Goal: Transaction & Acquisition: Purchase product/service

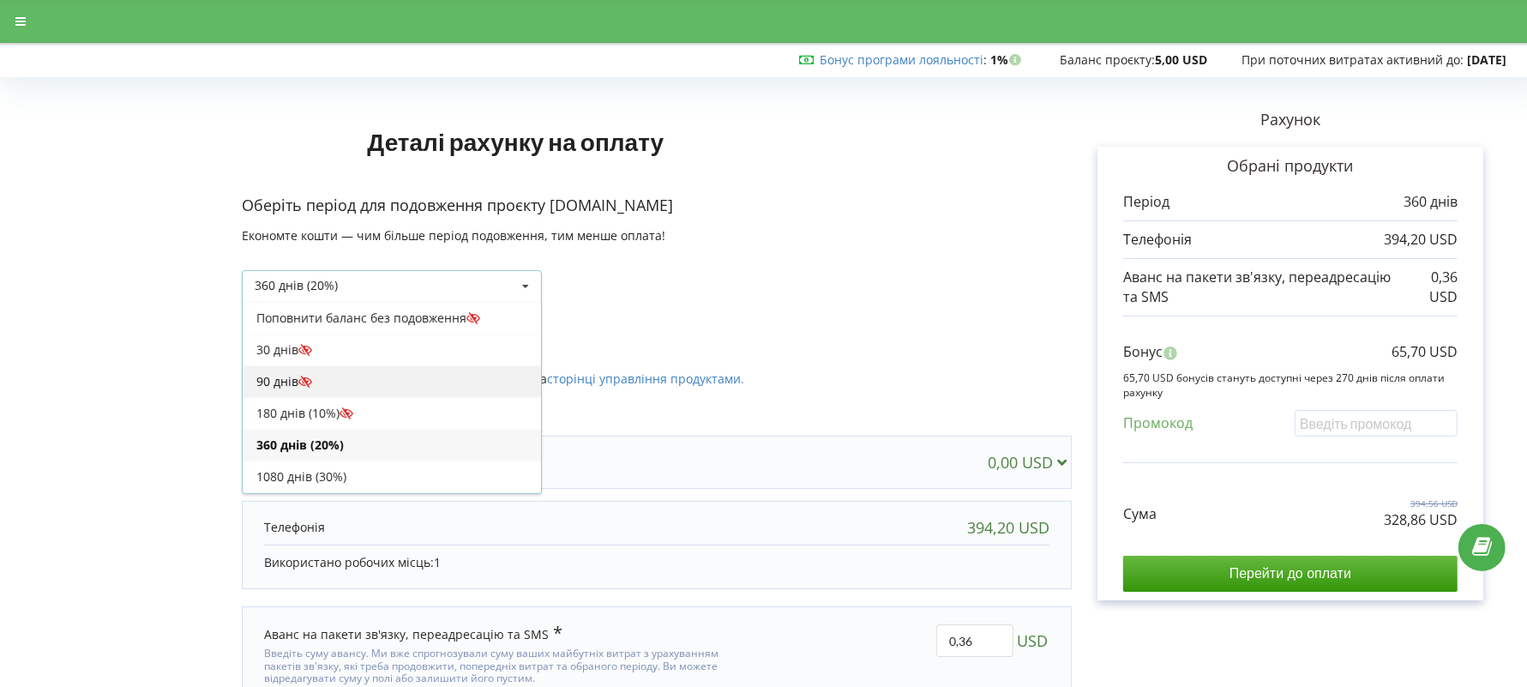
scroll to position [27, 0]
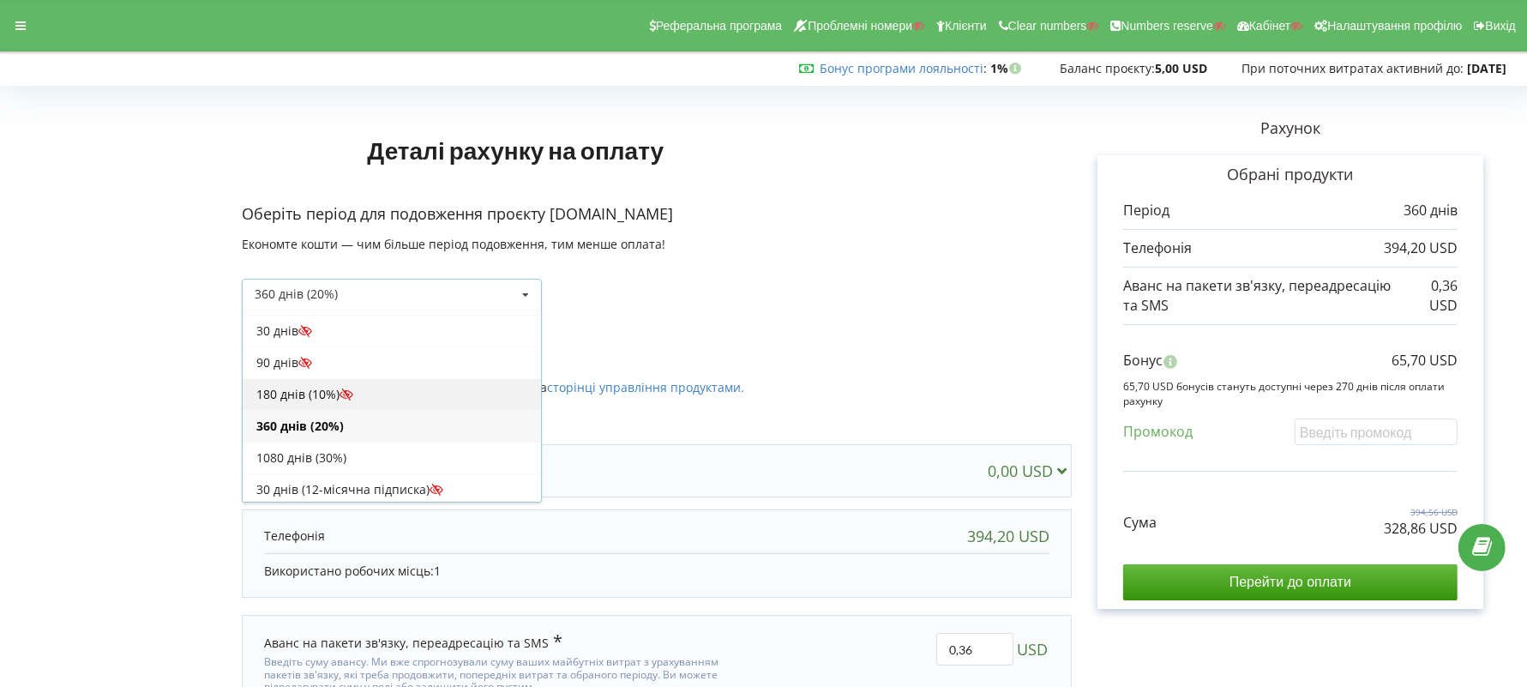
click at [331, 386] on div "180 днів (10%)" at bounding box center [392, 394] width 298 height 32
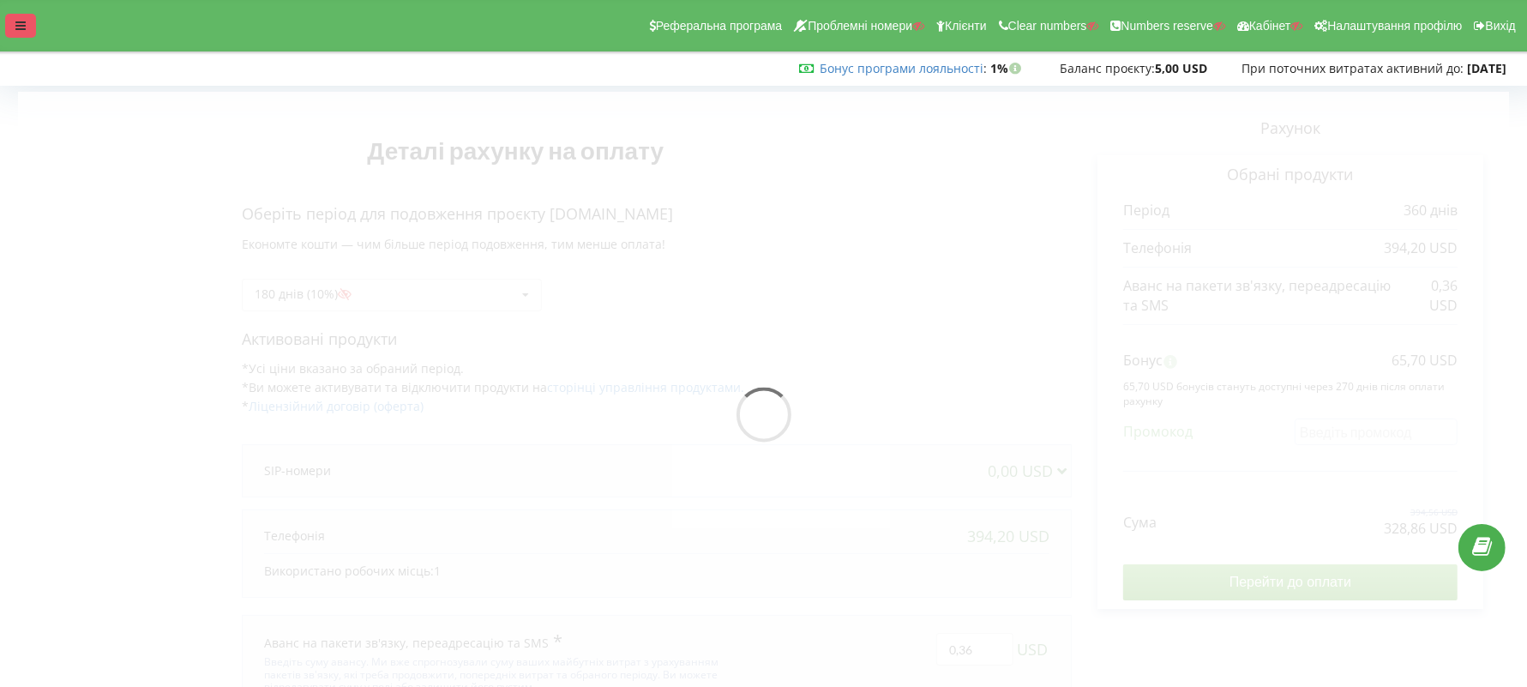
click at [5, 25] on div at bounding box center [20, 26] width 31 height 24
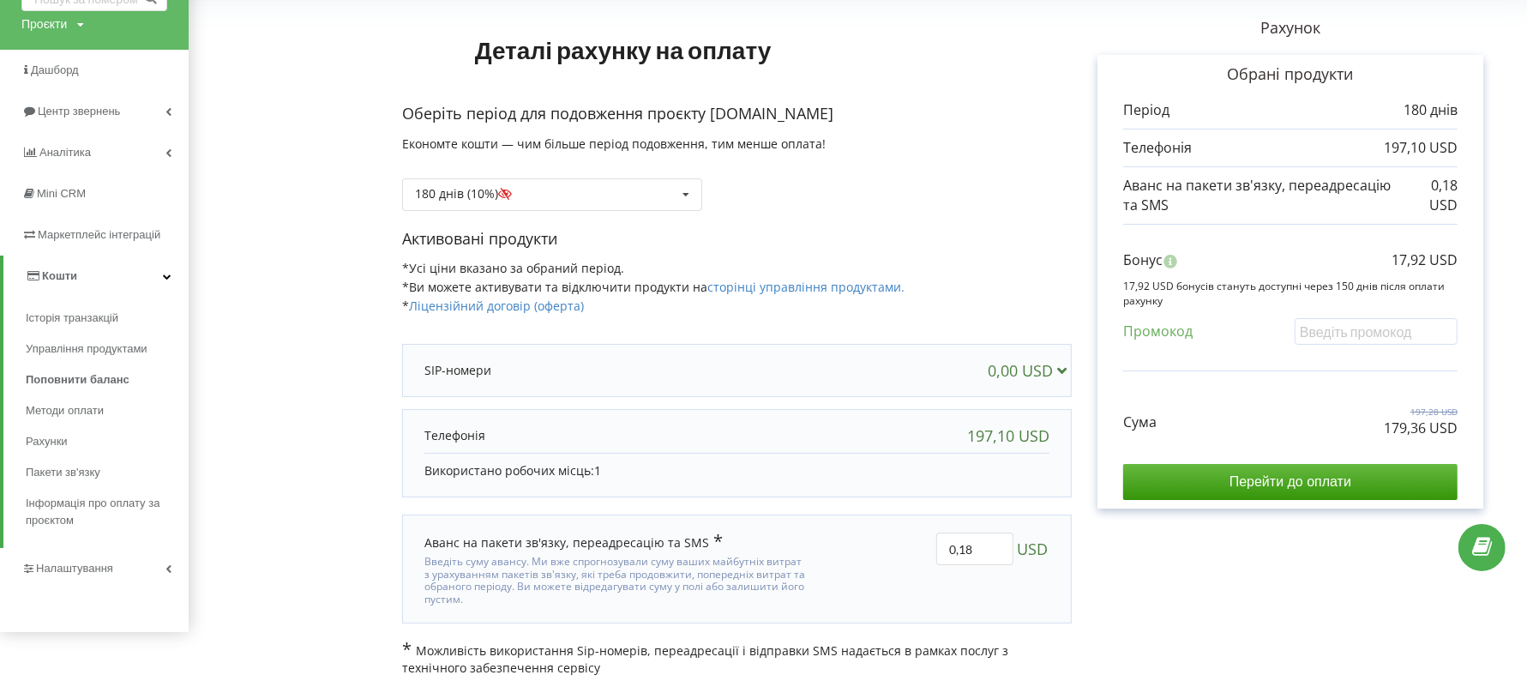
scroll to position [105, 0]
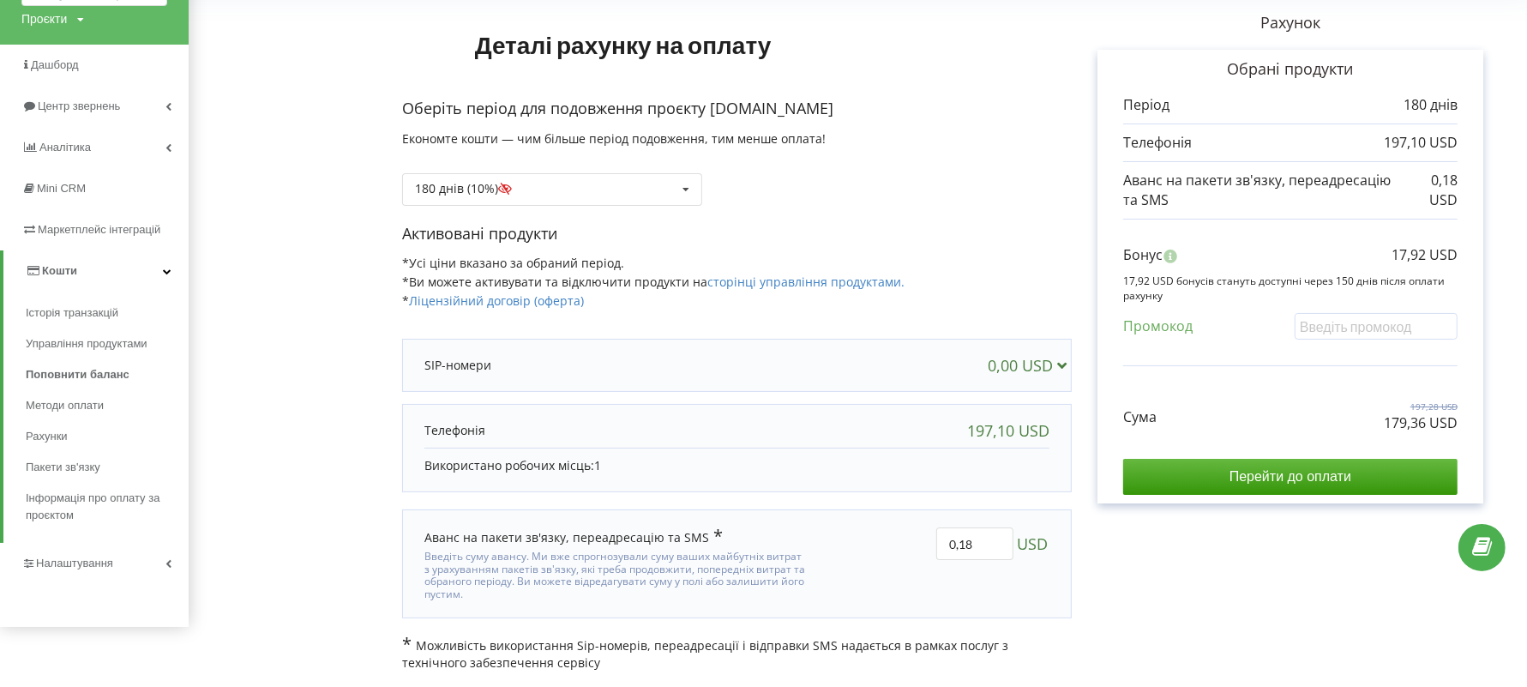
click at [1501, 363] on div "Рахунок Обрані продукти Період 180 днів 197,10 USD 0,18 USD Бонус Сума" at bounding box center [1290, 328] width 437 height 685
click at [1331, 322] on input "text" at bounding box center [1375, 326] width 163 height 27
paste input "YIRH-PCFC"
type input "YIRH-PCFC"
click at [894, 169] on div "Деталі рахунку на оплату Оберіть період для подовження проєкту CutiCult.ua Екон…" at bounding box center [858, 328] width 1302 height 685
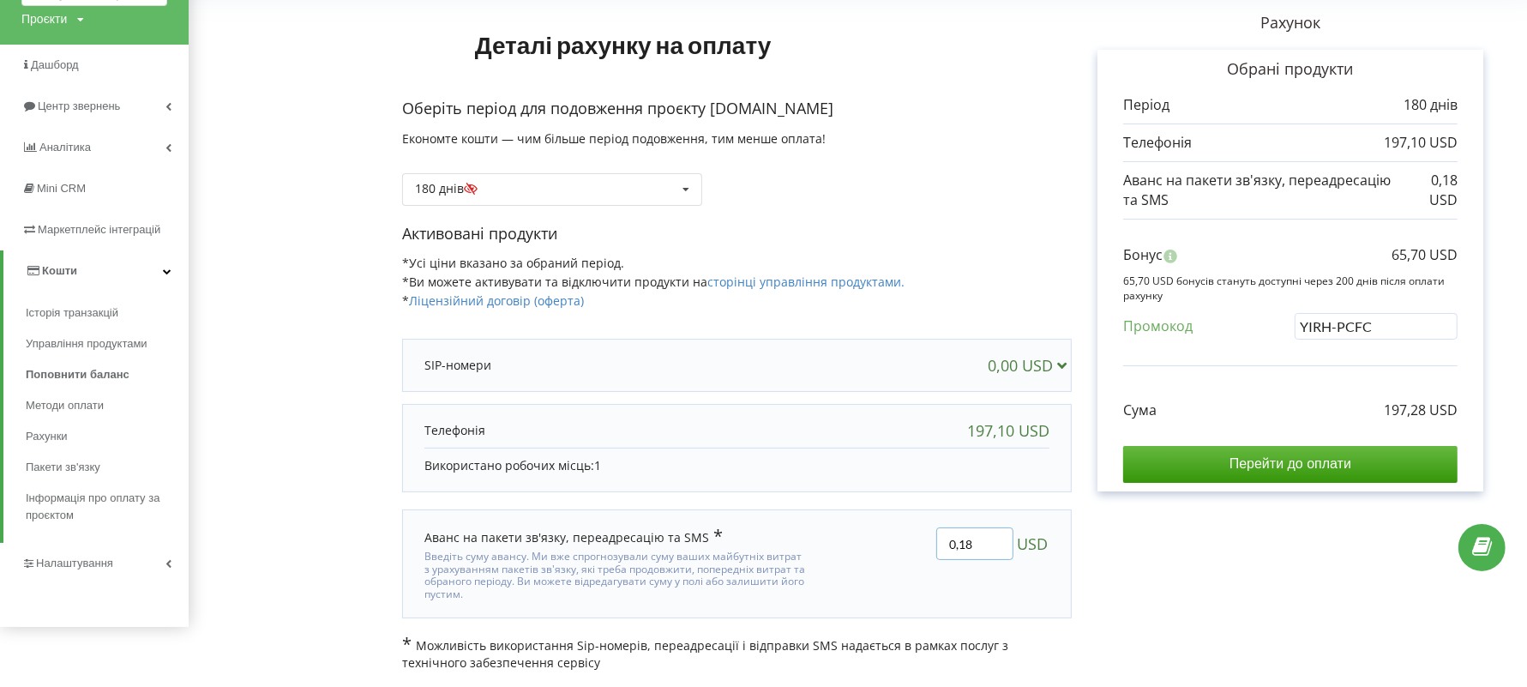
click at [980, 532] on input "0,18" at bounding box center [974, 543] width 77 height 33
drag, startPoint x: 987, startPoint y: 545, endPoint x: 922, endPoint y: 541, distance: 64.4
click at [922, 541] on div "0,18 USD" at bounding box center [939, 563] width 243 height 97
type input "0"
click at [1147, 553] on div "Деталі рахунку на оплату Оберіть період для подовження проєкту CutiCult.ua Екон…" at bounding box center [858, 328] width 1302 height 685
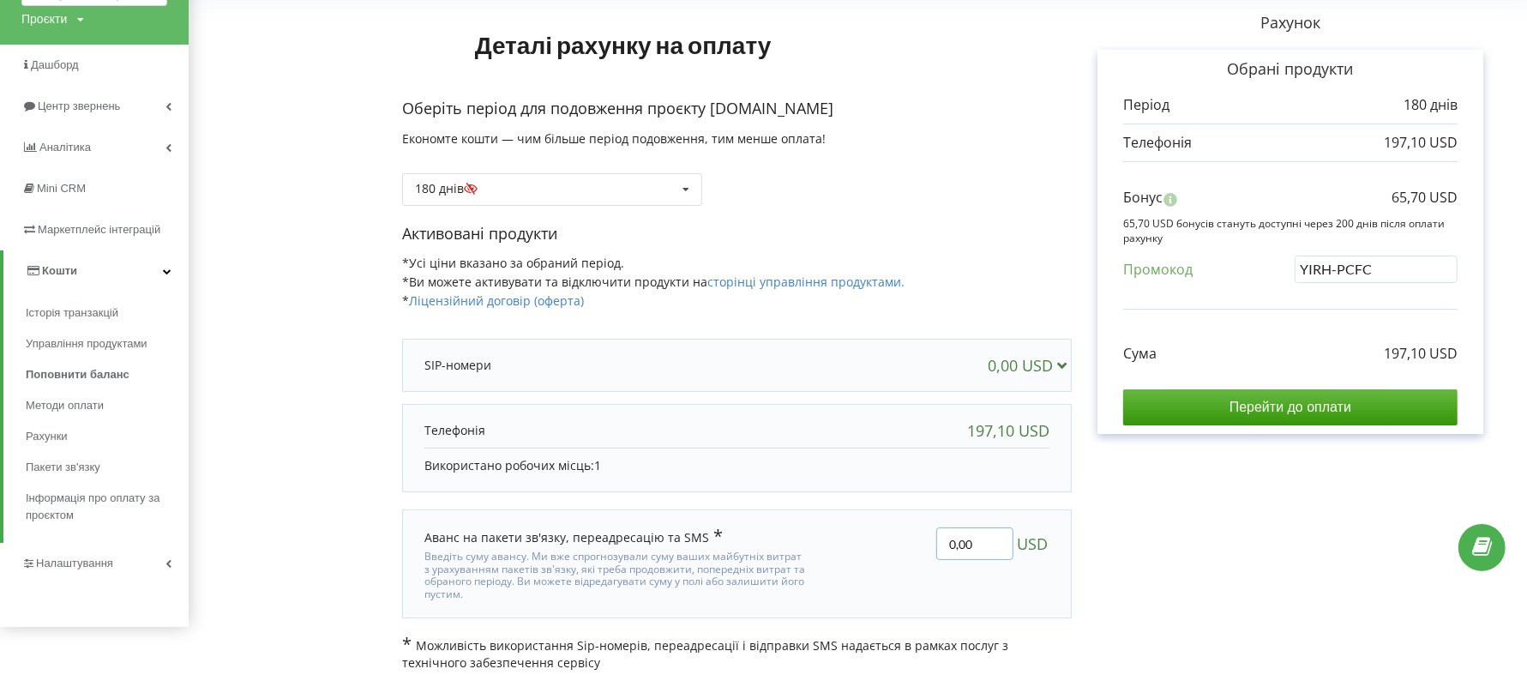
drag, startPoint x: 993, startPoint y: 544, endPoint x: 907, endPoint y: 541, distance: 85.8
click at [907, 541] on div "0,00 USD" at bounding box center [939, 563] width 243 height 97
paste input "193,9"
click at [973, 543] on input "193,9" at bounding box center [974, 543] width 77 height 33
type input "193.9"
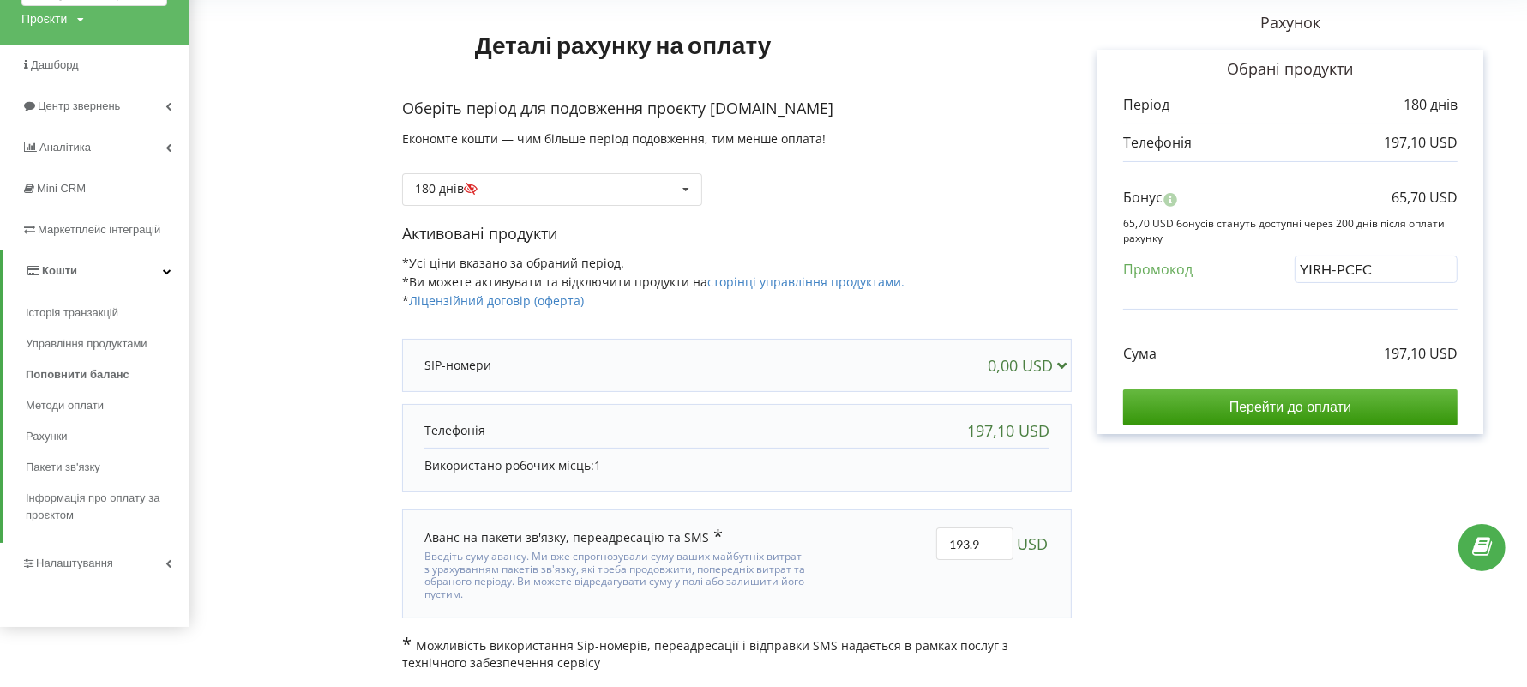
click at [1148, 554] on div "Деталі рахунку на оплату Оберіть період для подовження проєкту CutiCult.ua Екон…" at bounding box center [858, 328] width 1302 height 685
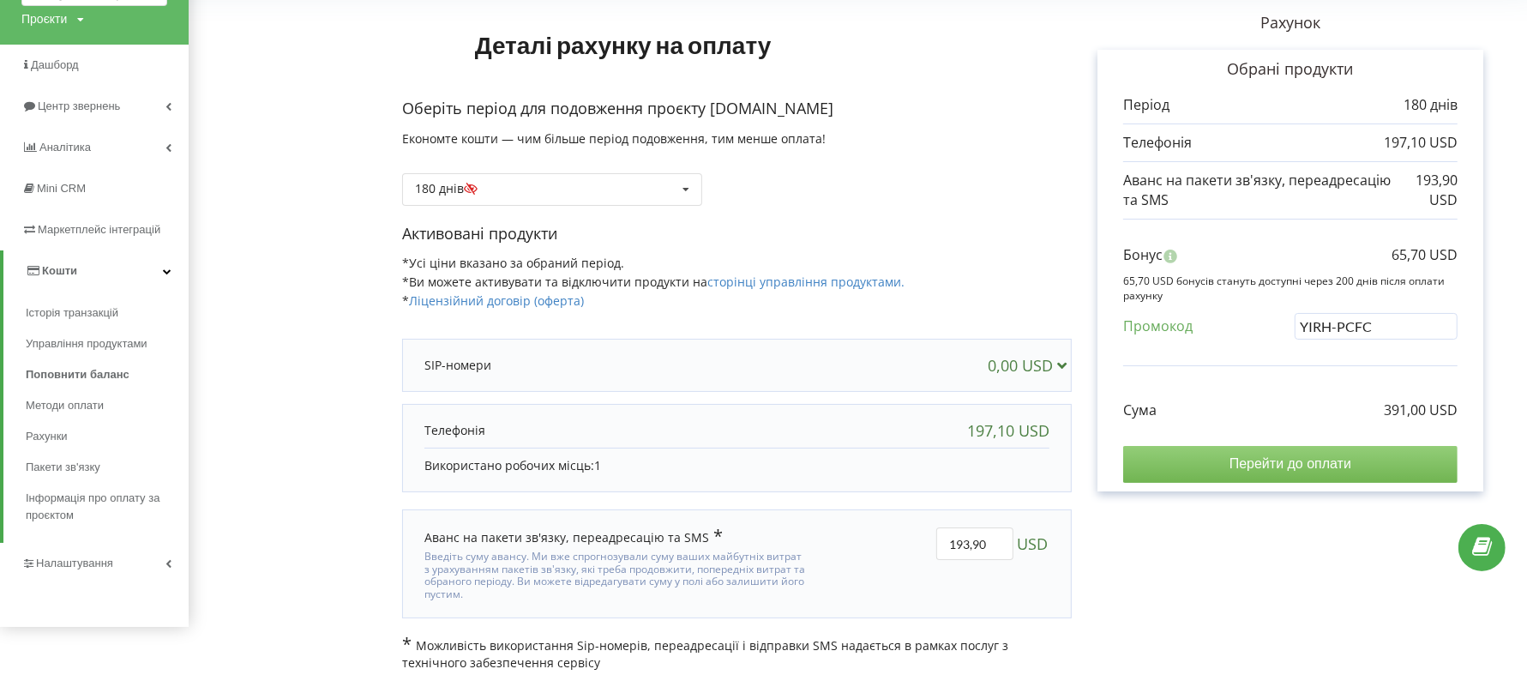
click at [1228, 465] on input "Перейти до оплати" at bounding box center [1290, 464] width 334 height 36
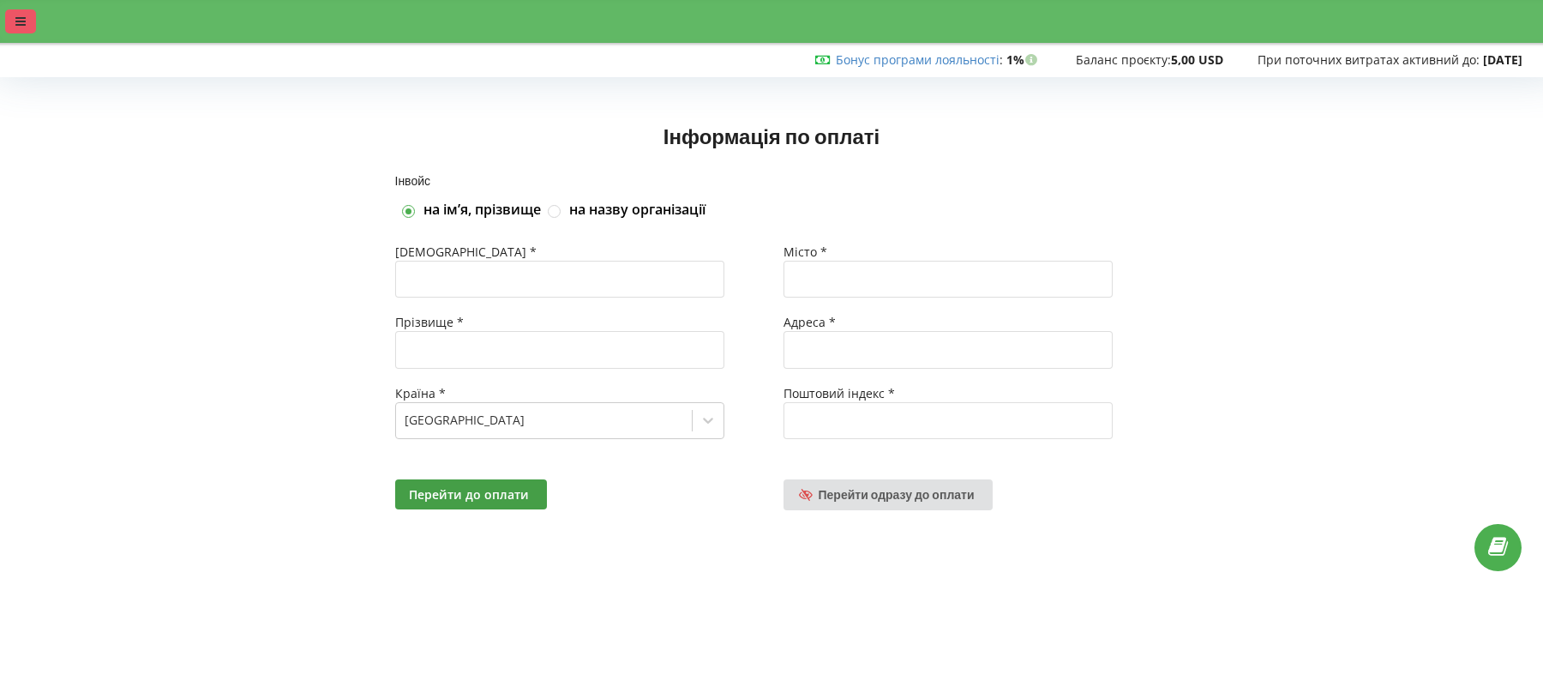
click at [17, 24] on icon at bounding box center [20, 21] width 10 height 12
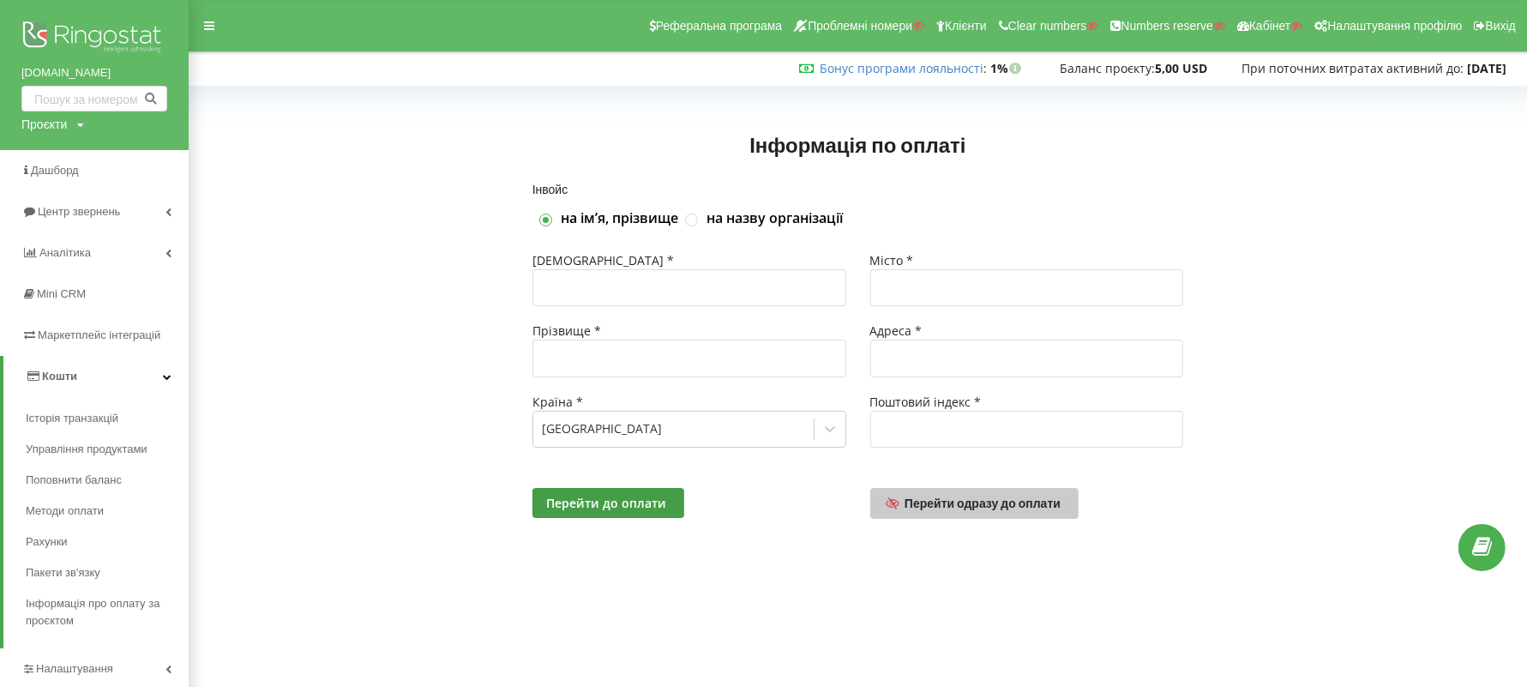
click at [905, 502] on span "Перейти одразу до оплати" at bounding box center [982, 502] width 156 height 15
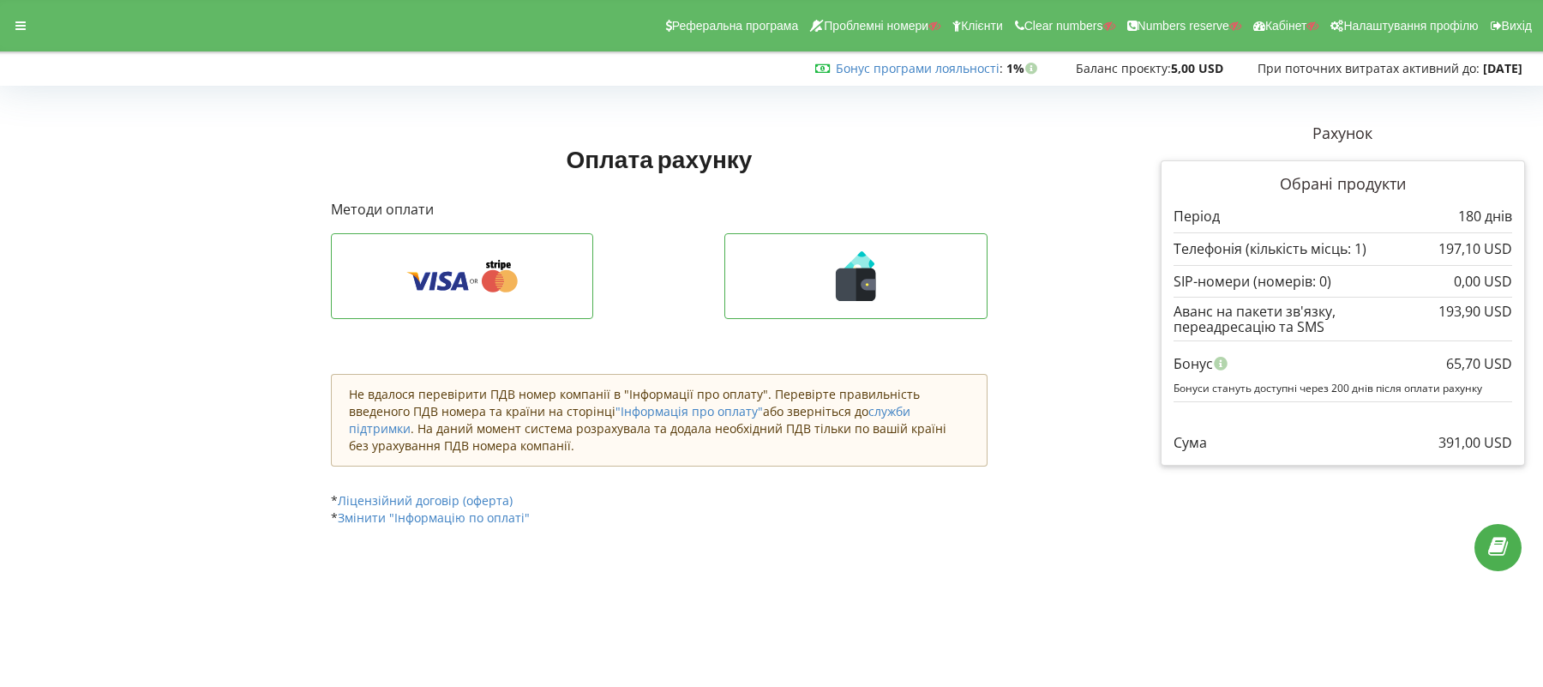
drag, startPoint x: 0, startPoint y: 249, endPoint x: 9, endPoint y: 243, distance: 11.2
click at [0, 249] on div "Оплата обробляється платіжною системою. Зазвичай це займає декілька хвилин. При…" at bounding box center [771, 318] width 1543 height 488
click at [24, 22] on icon at bounding box center [20, 26] width 10 height 12
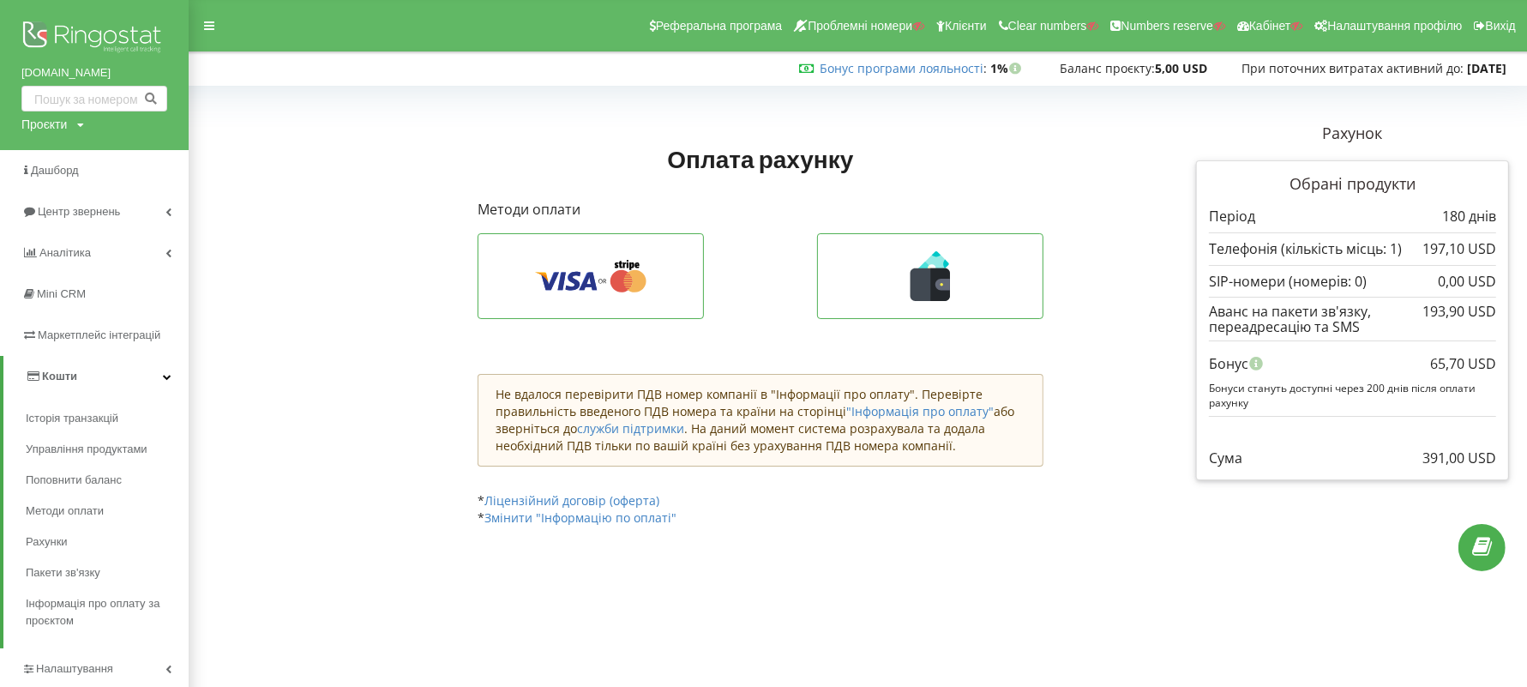
click at [113, 33] on img at bounding box center [94, 38] width 146 height 43
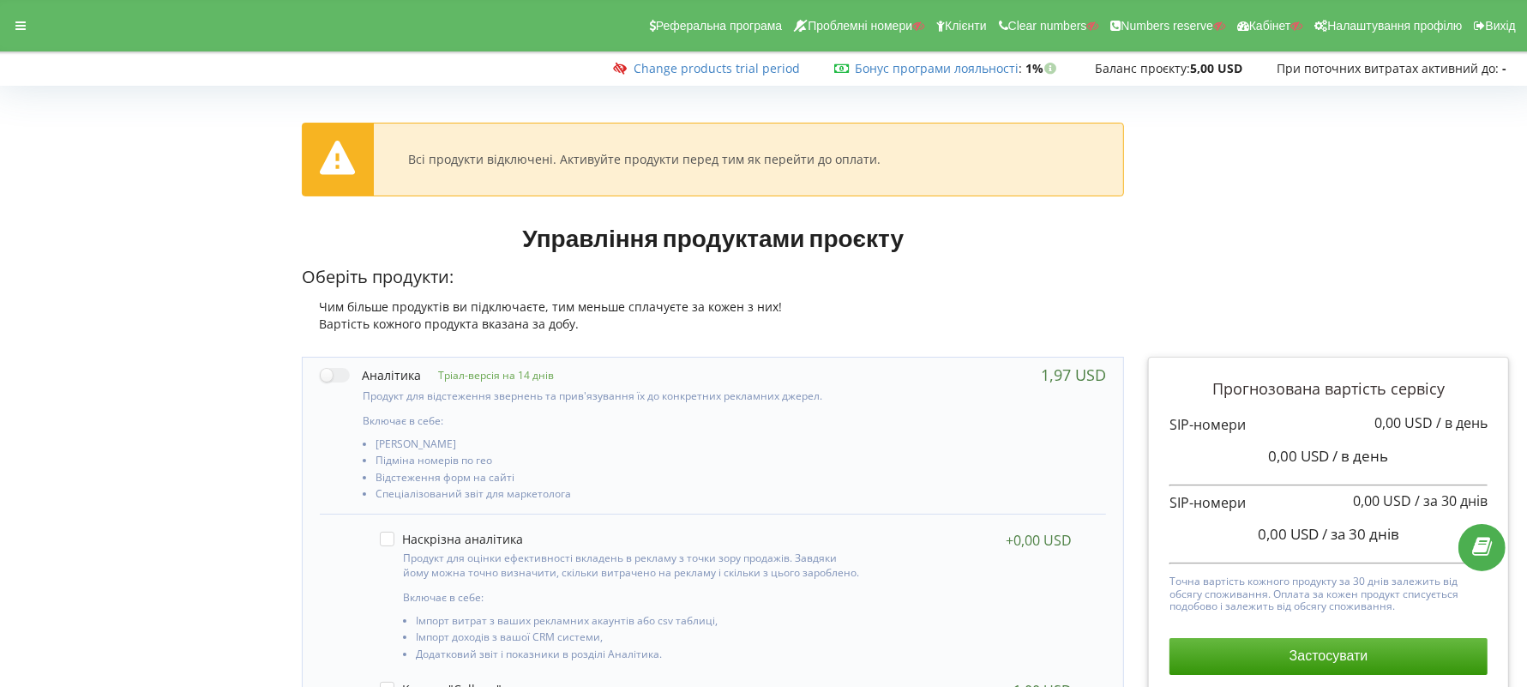
click at [28, 28] on div at bounding box center [20, 26] width 31 height 24
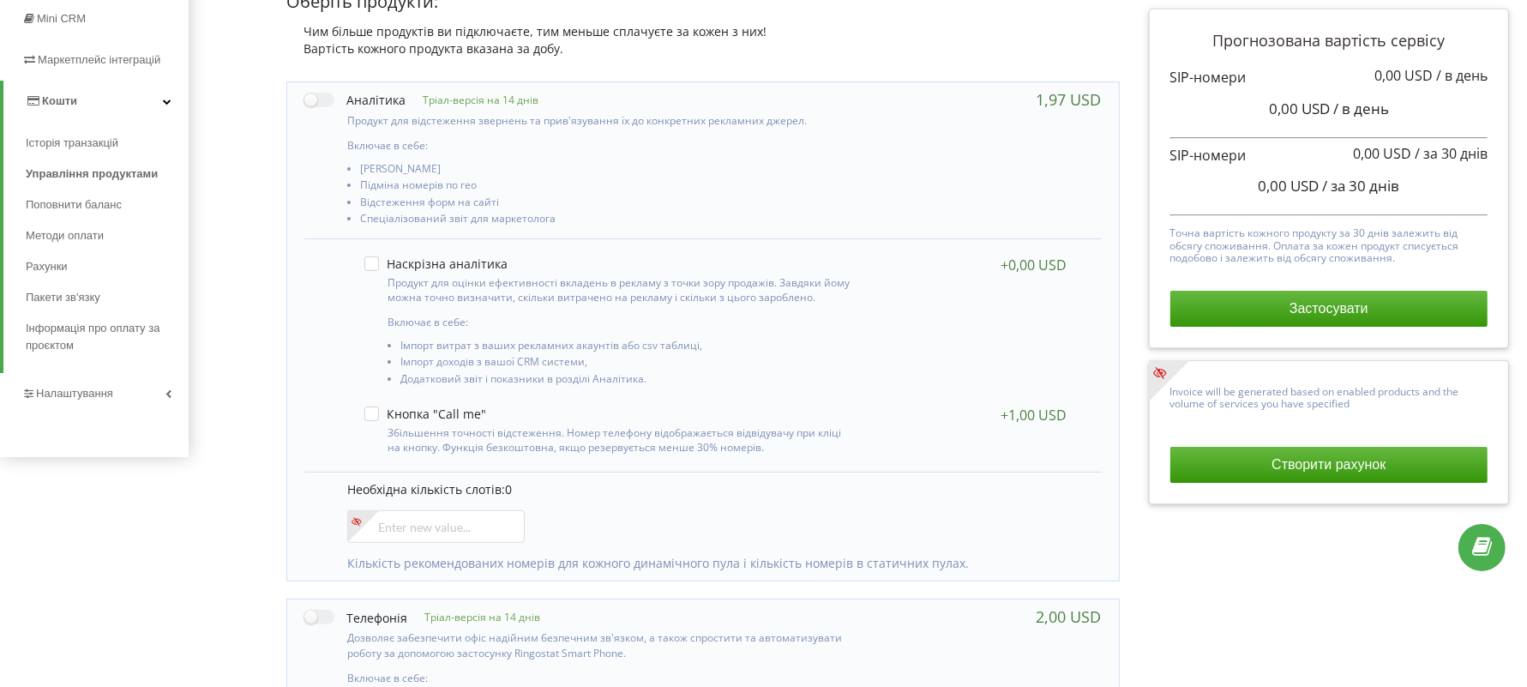
scroll to position [429, 0]
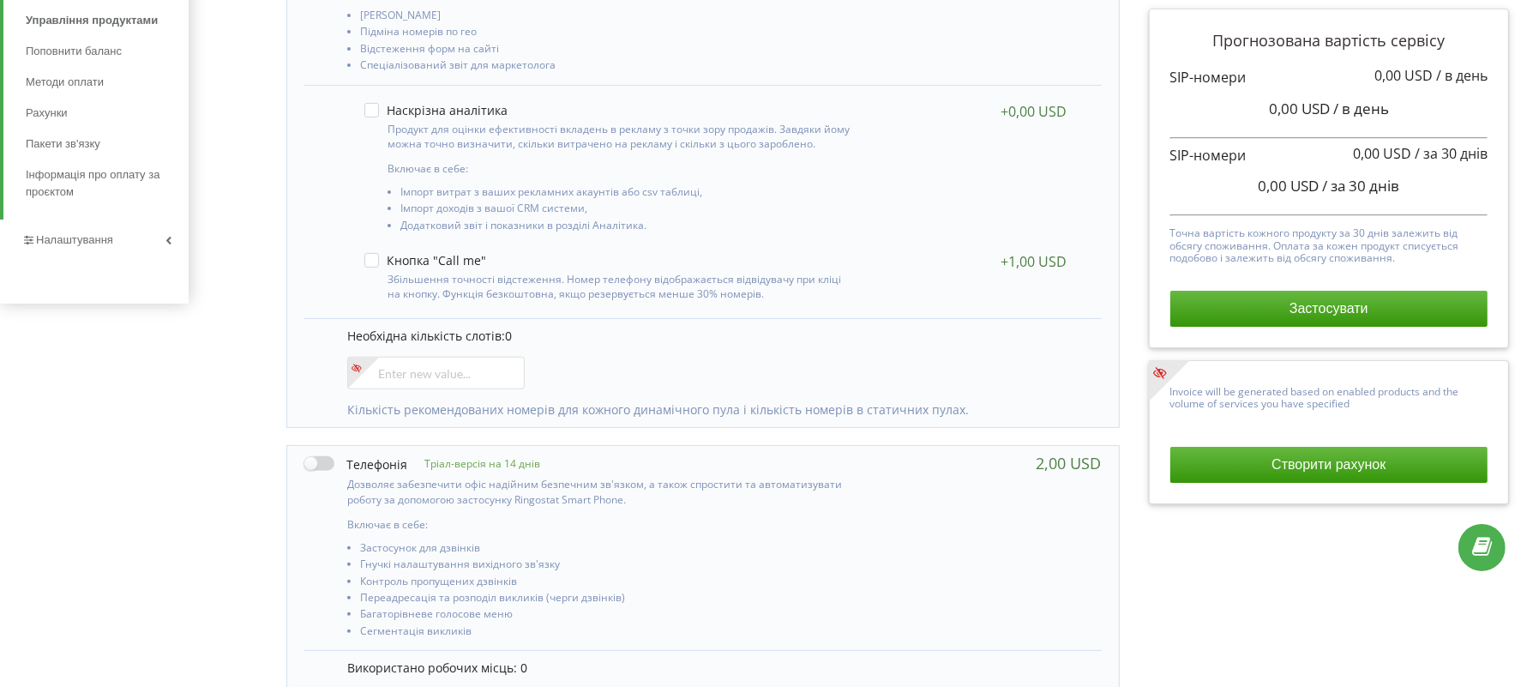
click at [326, 465] on label at bounding box center [355, 463] width 103 height 18
checkbox input "true"
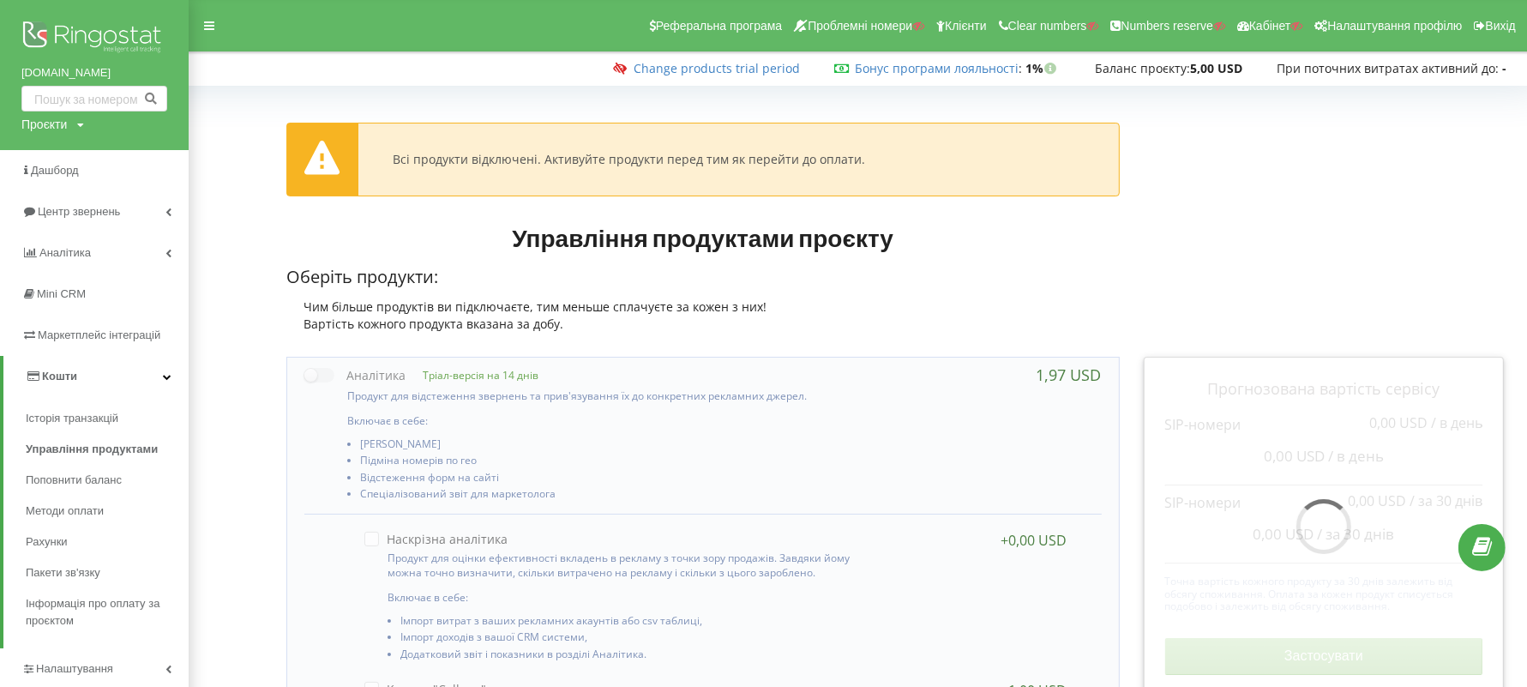
scroll to position [0, 0]
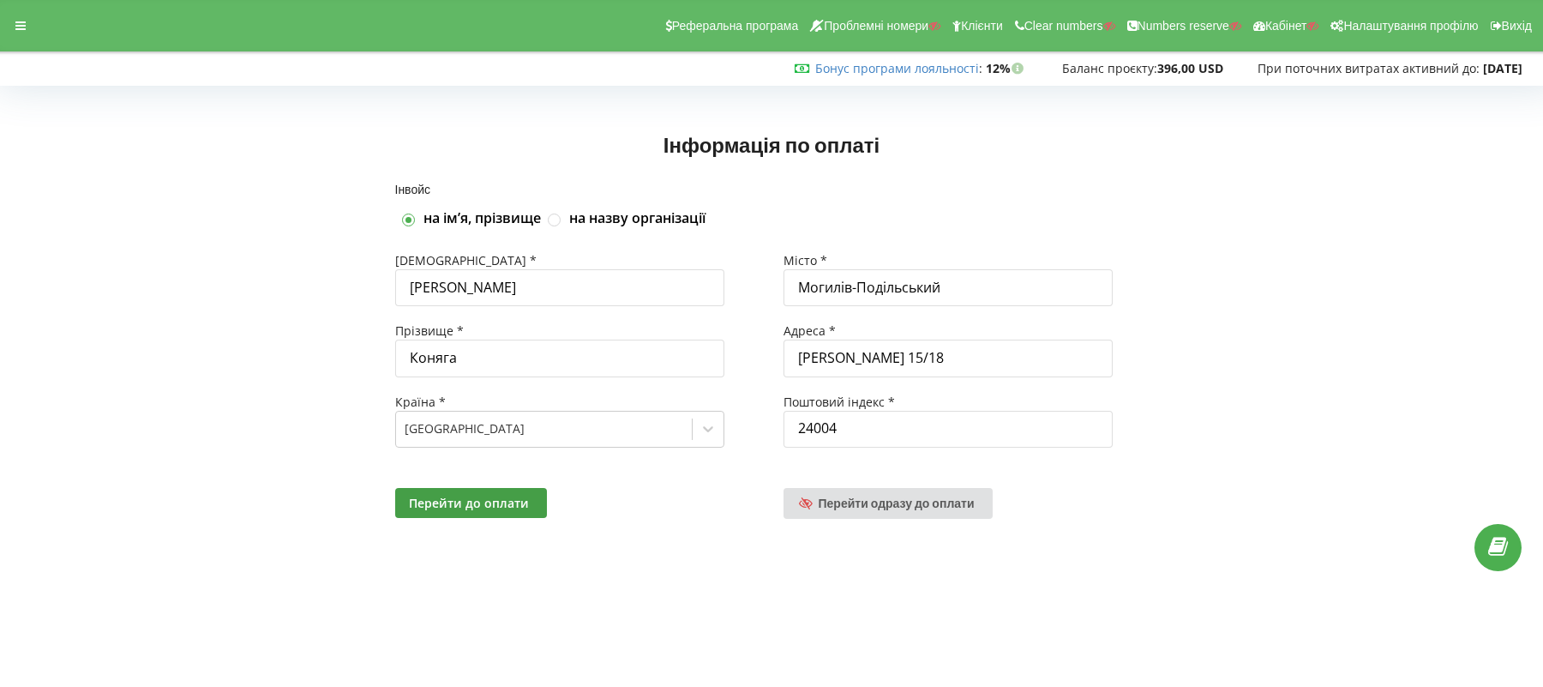
click at [27, 24] on div at bounding box center [20, 26] width 31 height 24
